Goal: Task Accomplishment & Management: Manage account settings

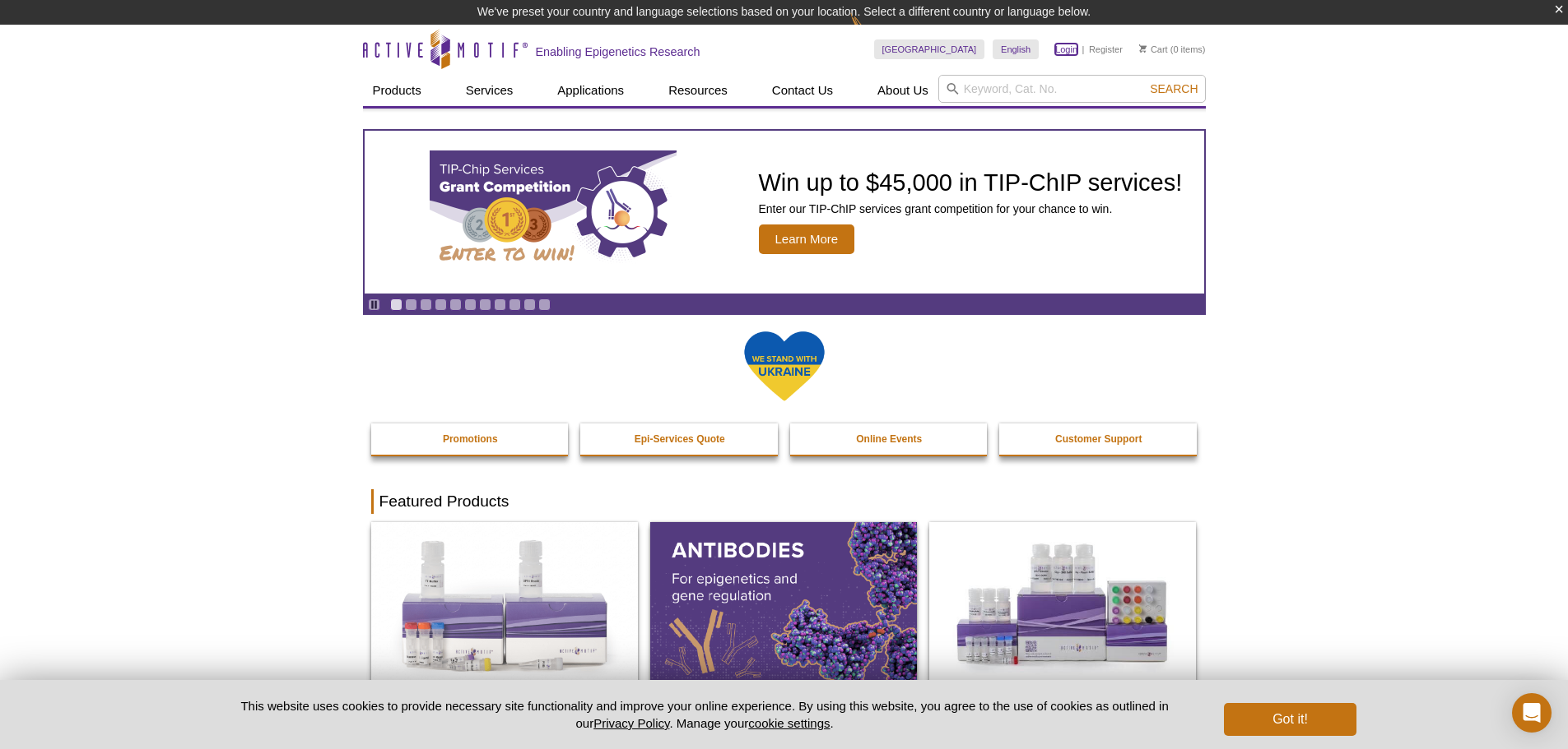
click at [1064, 48] on link "Login" at bounding box center [1067, 49] width 22 height 11
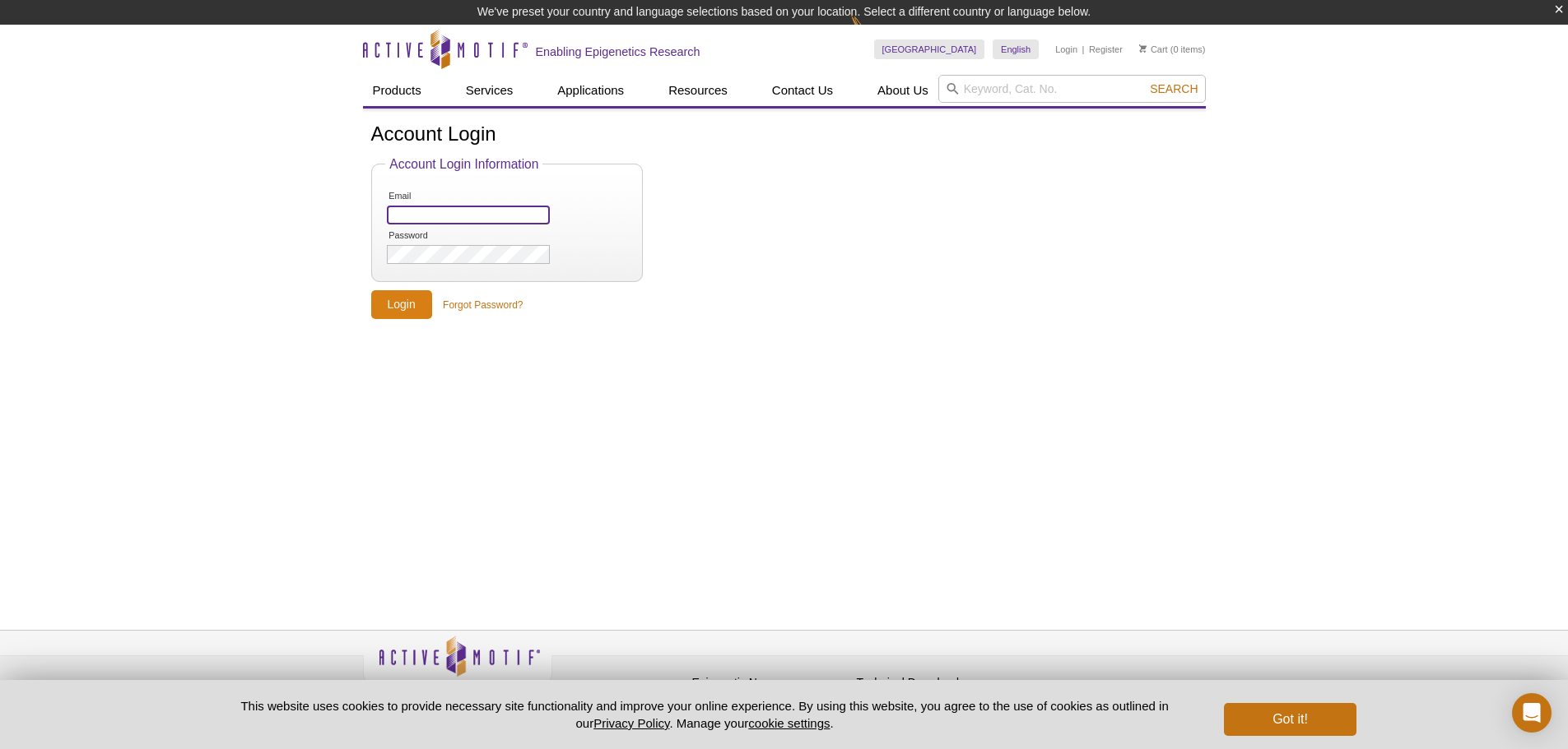
type input "[EMAIL_ADDRESS][DOMAIN_NAME]"
click at [401, 293] on input "Login" at bounding box center [401, 304] width 61 height 29
